Goal: Navigation & Orientation: Find specific page/section

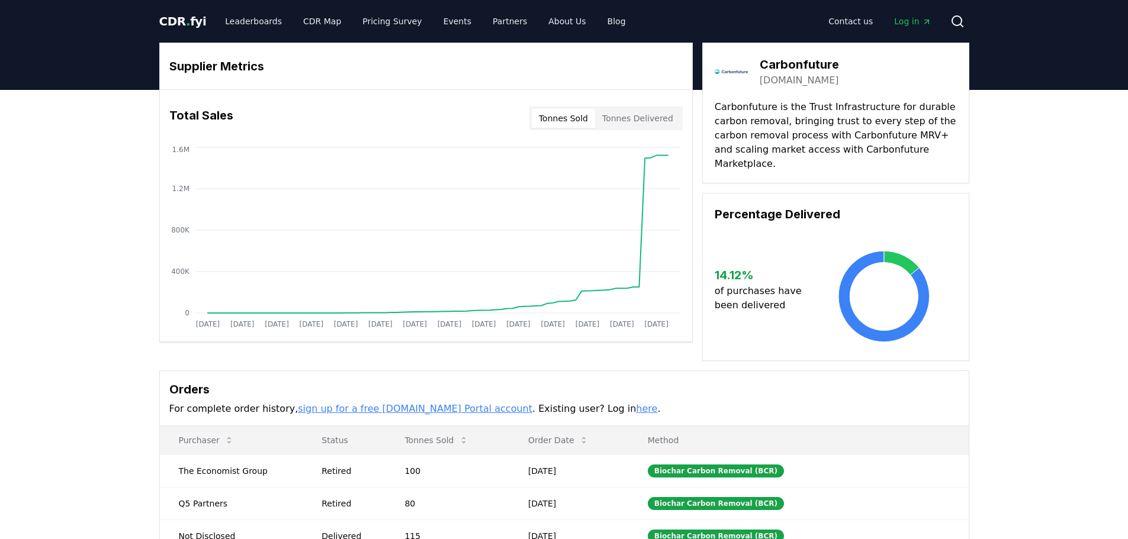
click at [198, 30] on div "CDR . fyi Leaderboards CDR Map Pricing Survey Events Partners About Us Blog" at bounding box center [397, 21] width 476 height 21
click at [186, 21] on span "." at bounding box center [188, 21] width 4 height 14
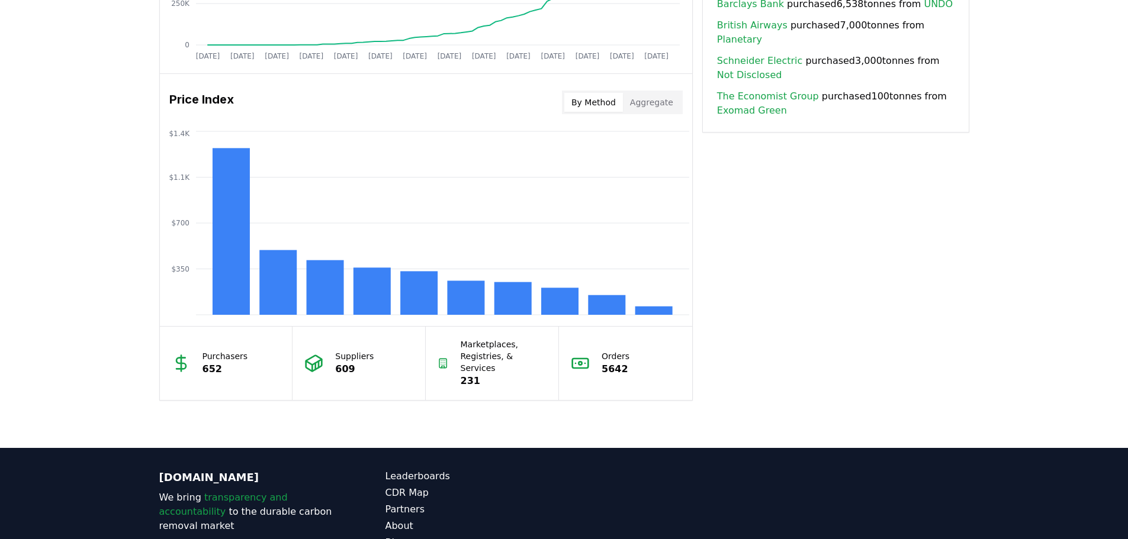
scroll to position [999, 0]
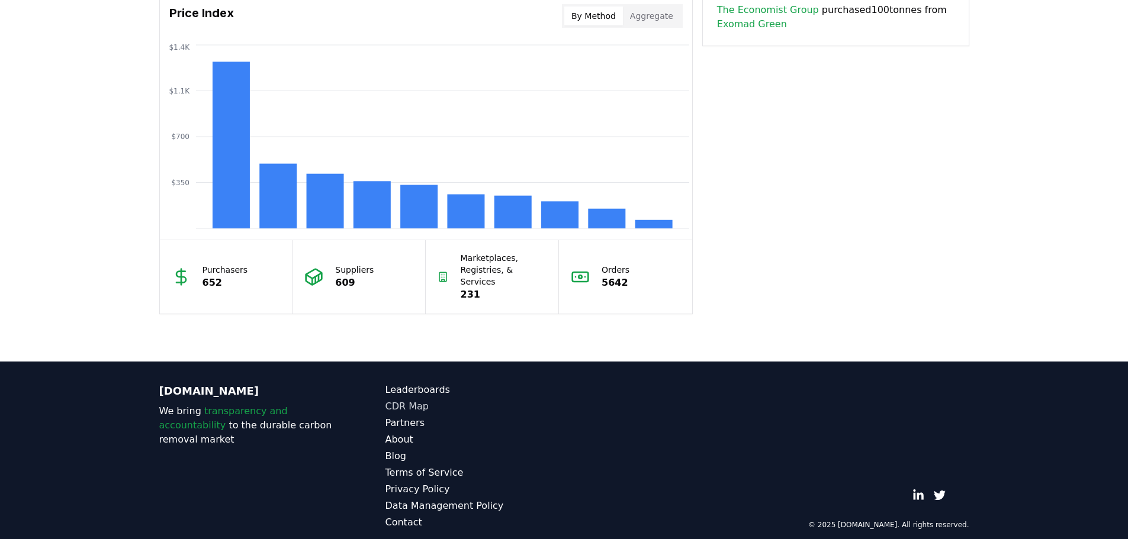
click at [422, 400] on link "CDR Map" at bounding box center [474, 407] width 179 height 14
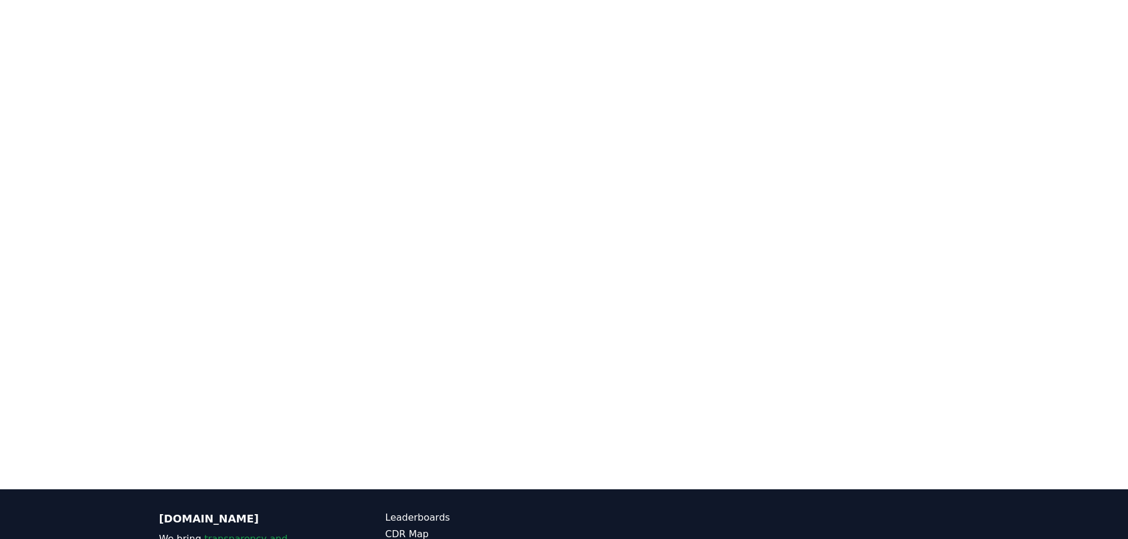
scroll to position [246, 0]
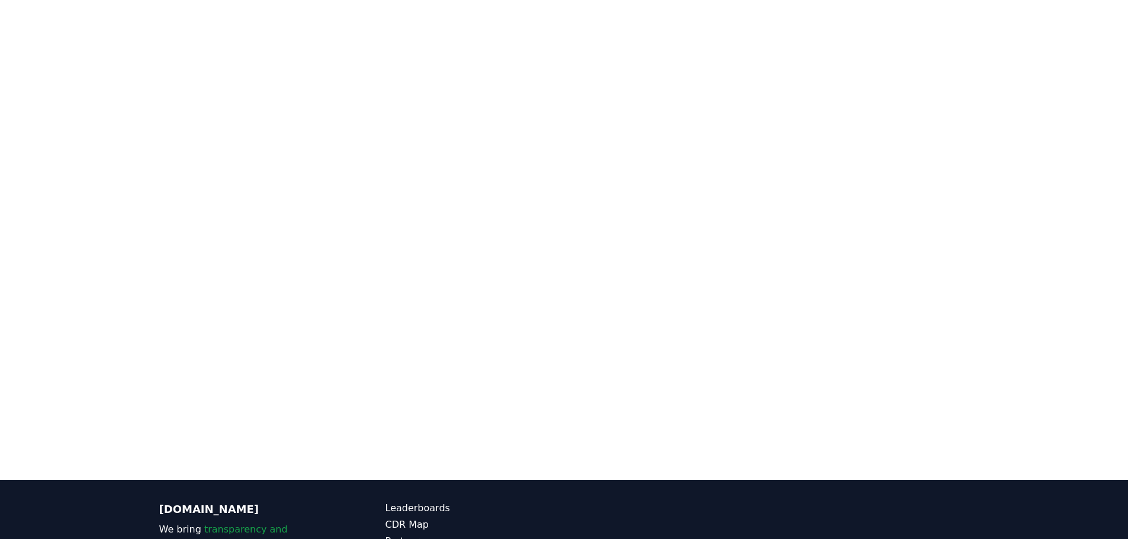
click at [1047, 311] on div at bounding box center [564, 210] width 1128 height 539
